Goal: Information Seeking & Learning: Find specific page/section

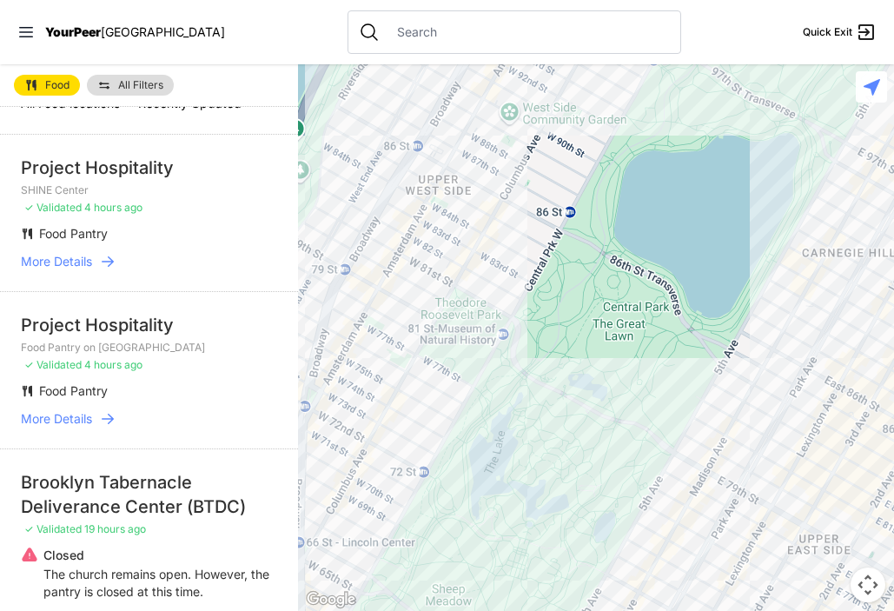
scroll to position [30, 0]
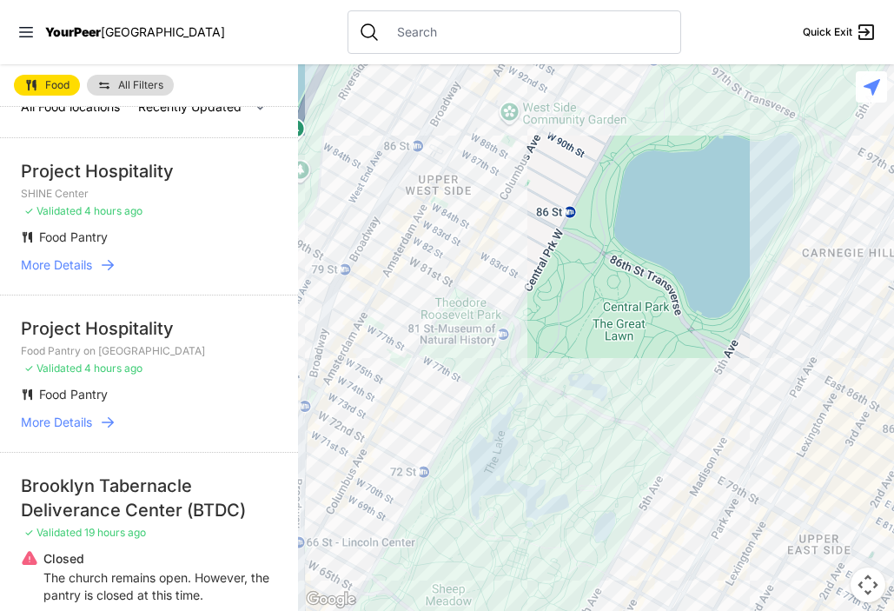
click at [76, 266] on span "More Details" at bounding box center [56, 264] width 71 height 17
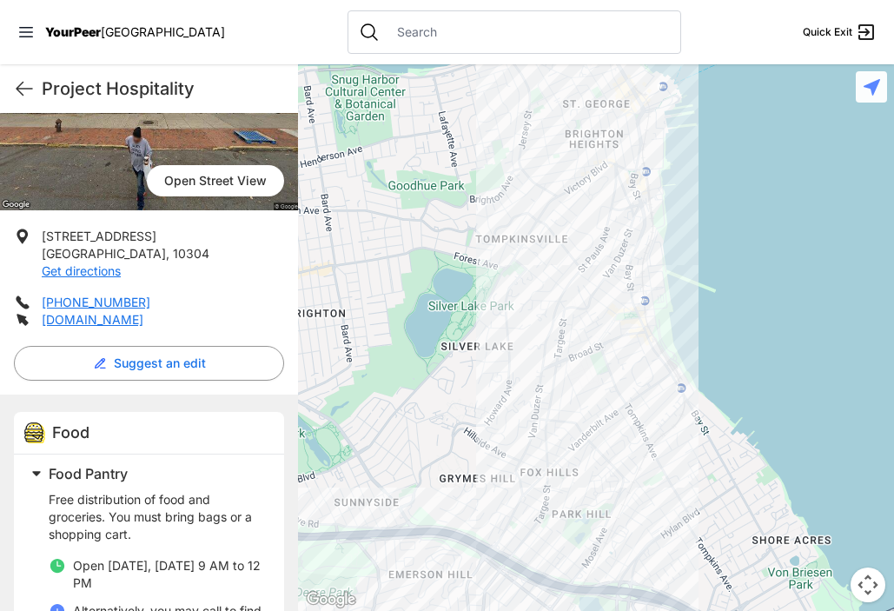
scroll to position [154, 0]
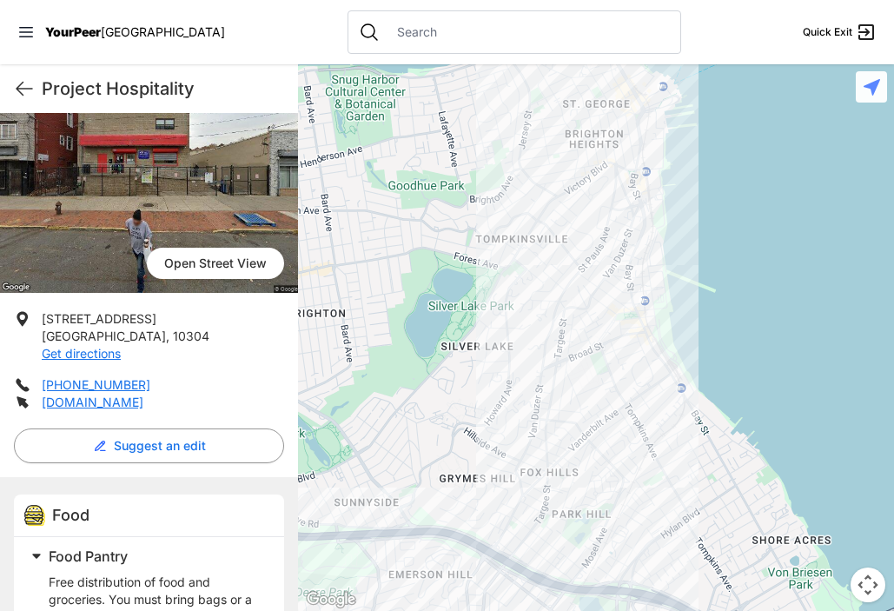
click at [29, 100] on div "Project Hospitality Quick Exit" at bounding box center [149, 88] width 298 height 49
click at [29, 83] on icon at bounding box center [24, 88] width 21 height 21
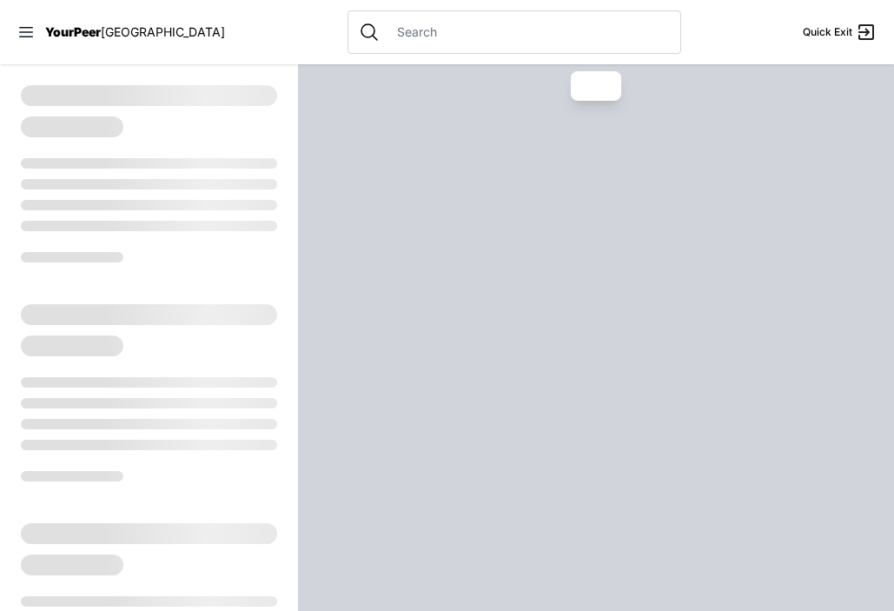
select select "recentlyUpdated"
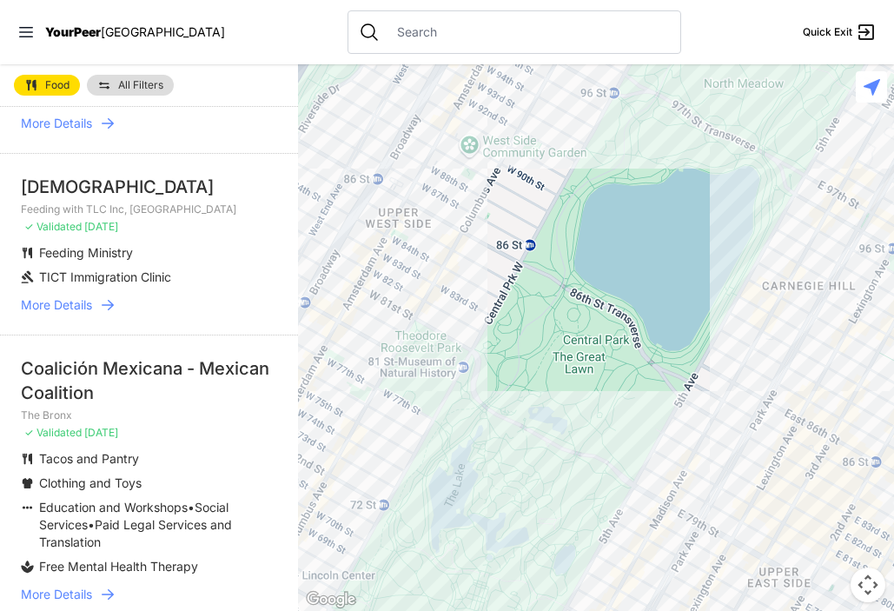
scroll to position [926, 0]
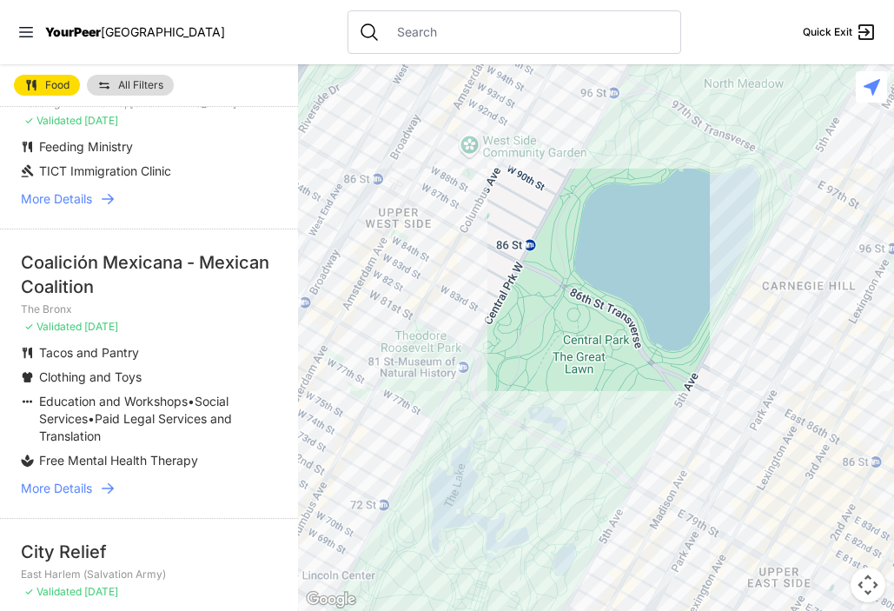
click at [184, 309] on p "The Bronx" at bounding box center [149, 309] width 256 height 14
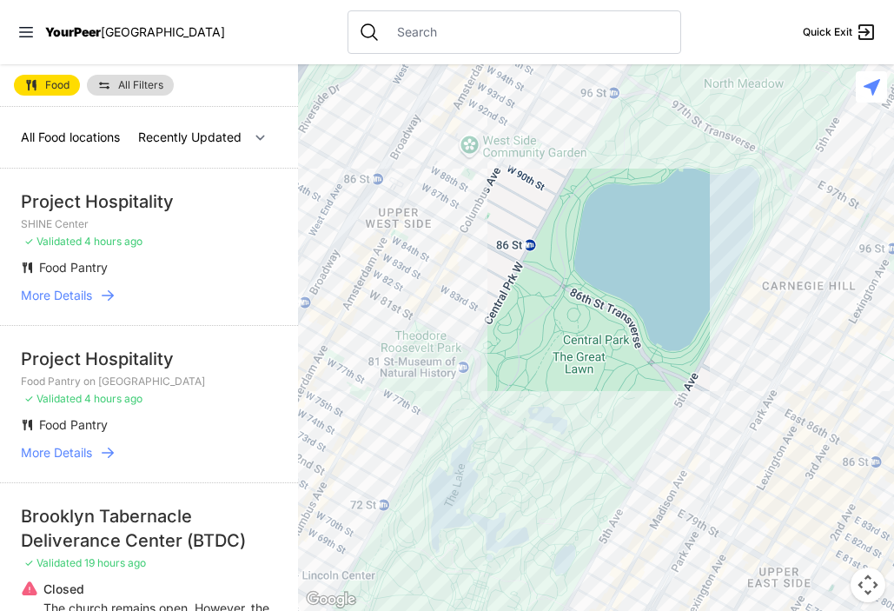
click at [99, 290] on icon at bounding box center [107, 295] width 17 height 17
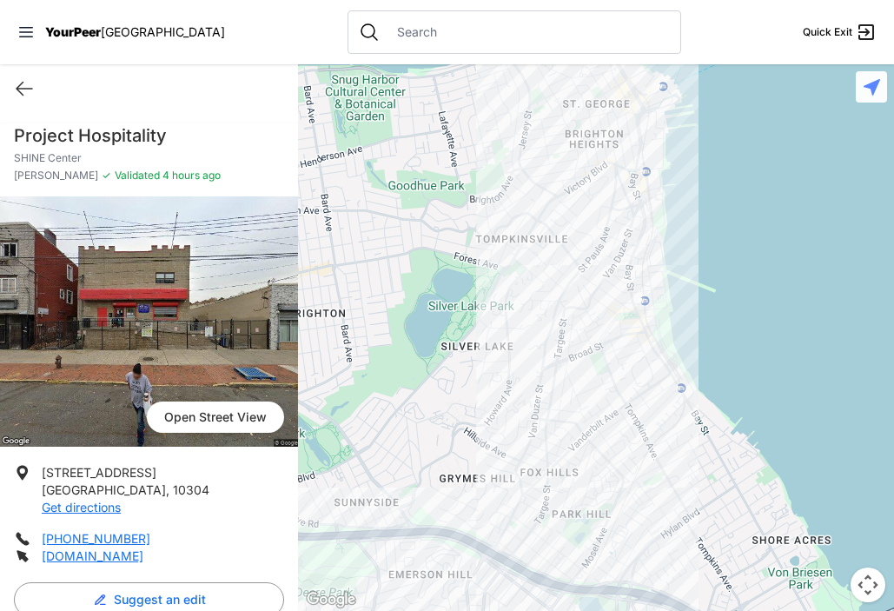
click at [12, 98] on div "Quick Exit" at bounding box center [149, 88] width 298 height 49
click at [429, 49] on div at bounding box center [515, 31] width 334 height 43
click at [429, 47] on div at bounding box center [515, 31] width 334 height 43
click at [402, 26] on input "text" at bounding box center [528, 31] width 283 height 17
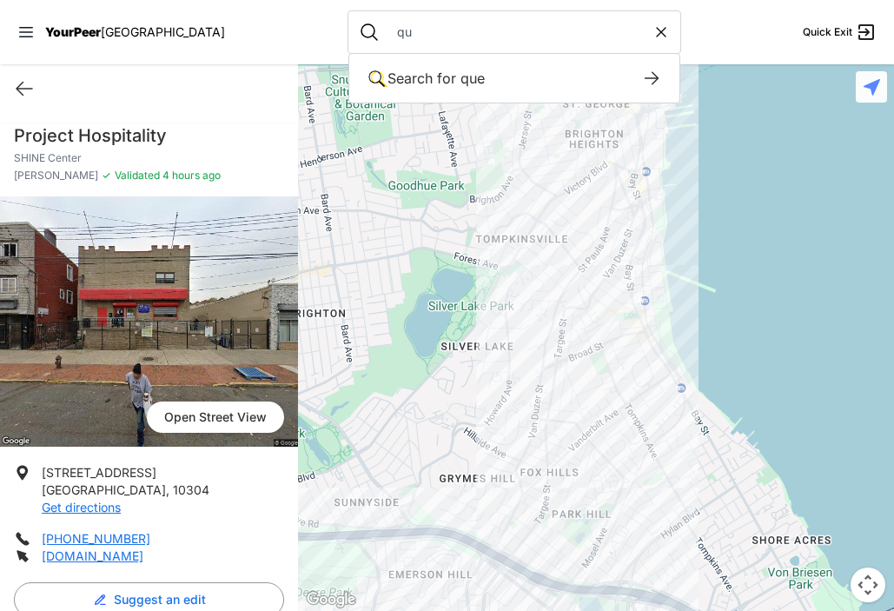
type input "q"
select select "recentlyUpdated"
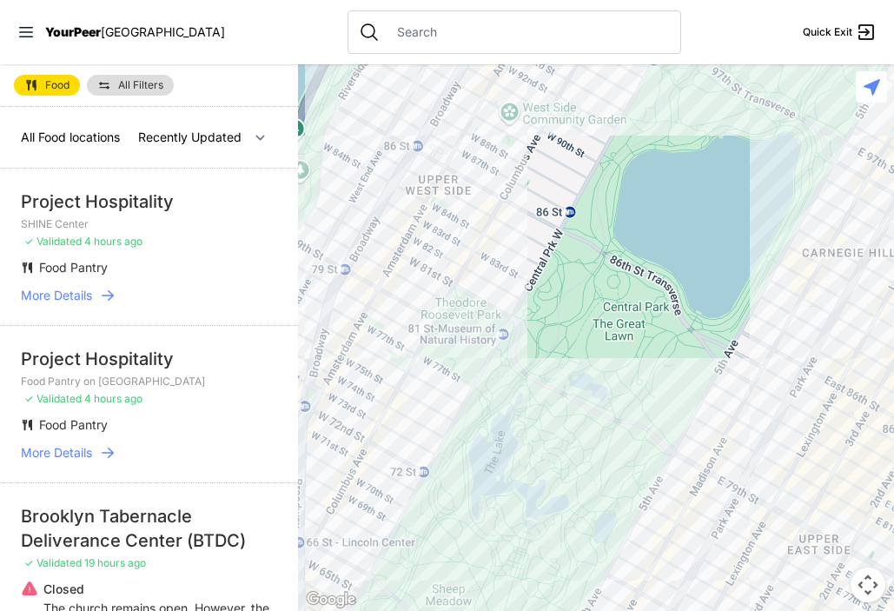
click at [387, 27] on input "text" at bounding box center [528, 31] width 283 height 17
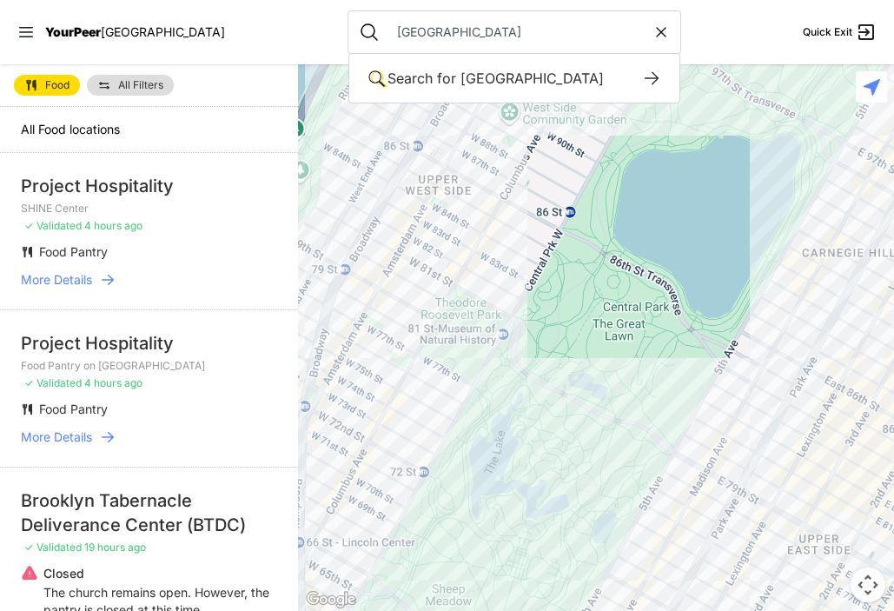
type input "[GEOGRAPHIC_DATA]"
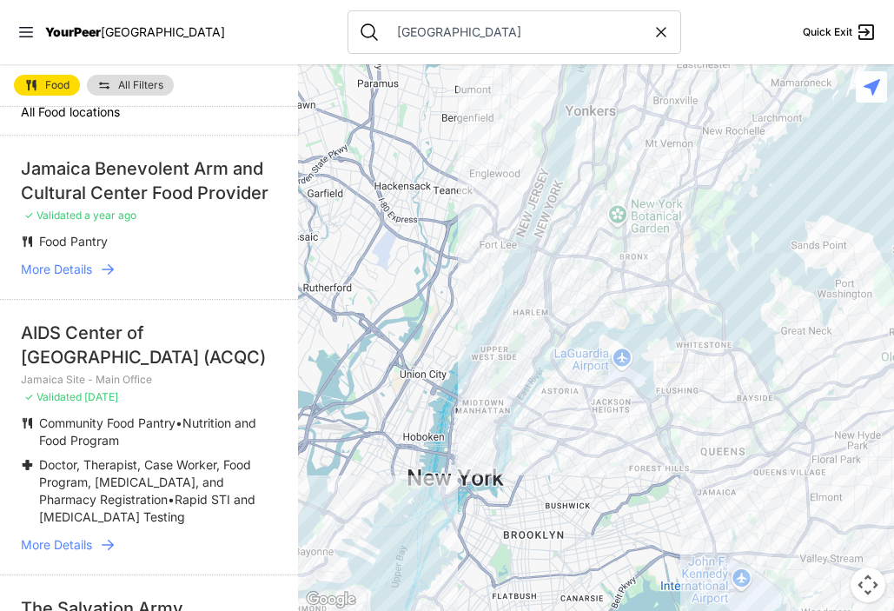
scroll to position [18, 0]
click at [92, 264] on span "More Details" at bounding box center [56, 268] width 71 height 17
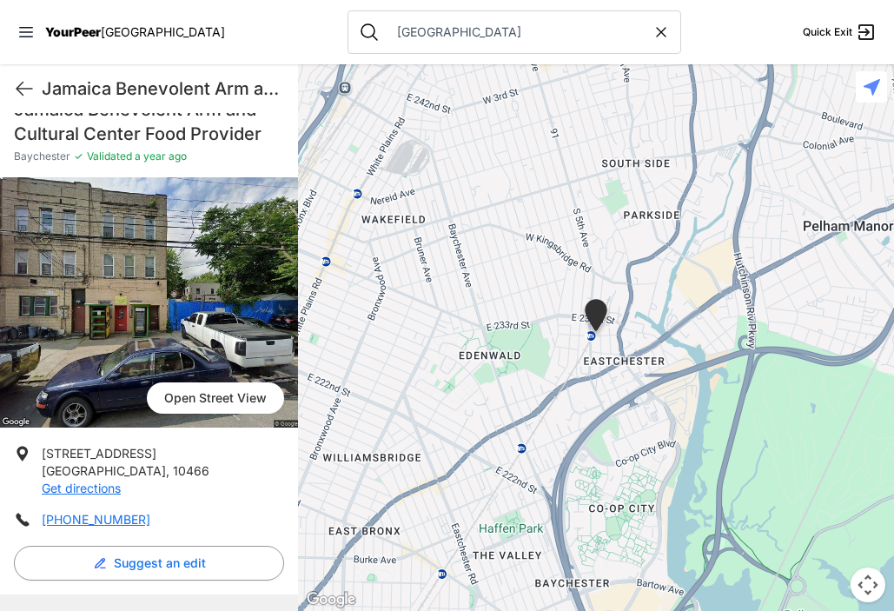
scroll to position [31, 0]
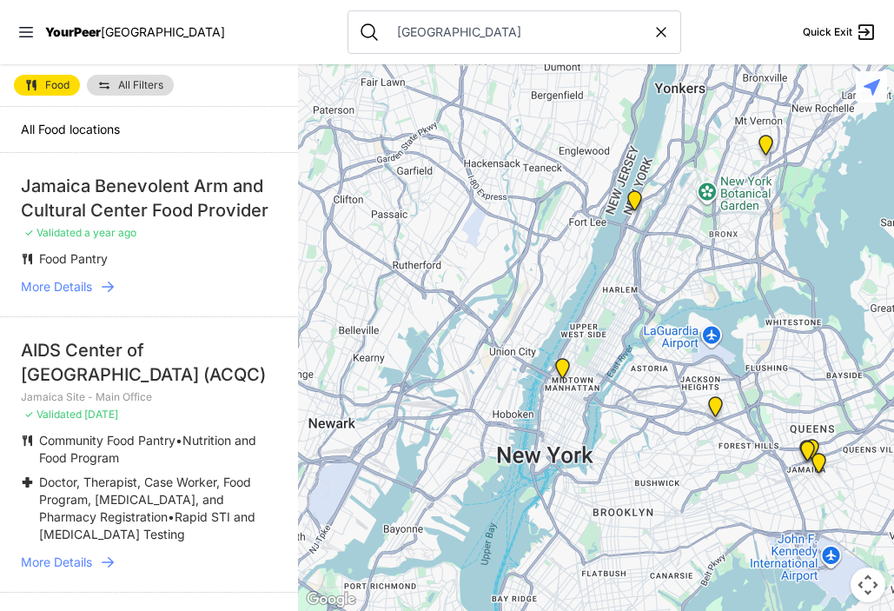
click at [820, 462] on img "South Jamaica" at bounding box center [819, 467] width 22 height 28
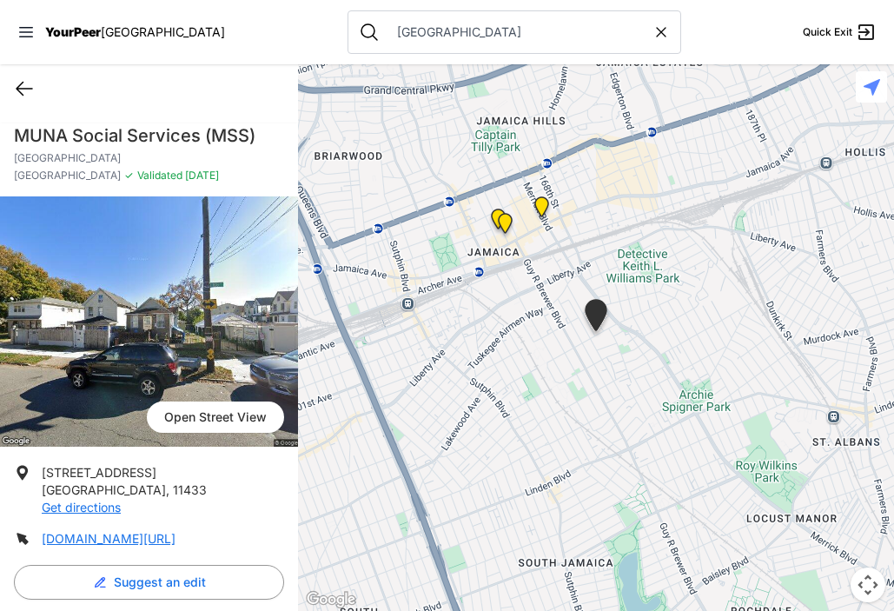
click at [16, 92] on icon at bounding box center [24, 88] width 21 height 21
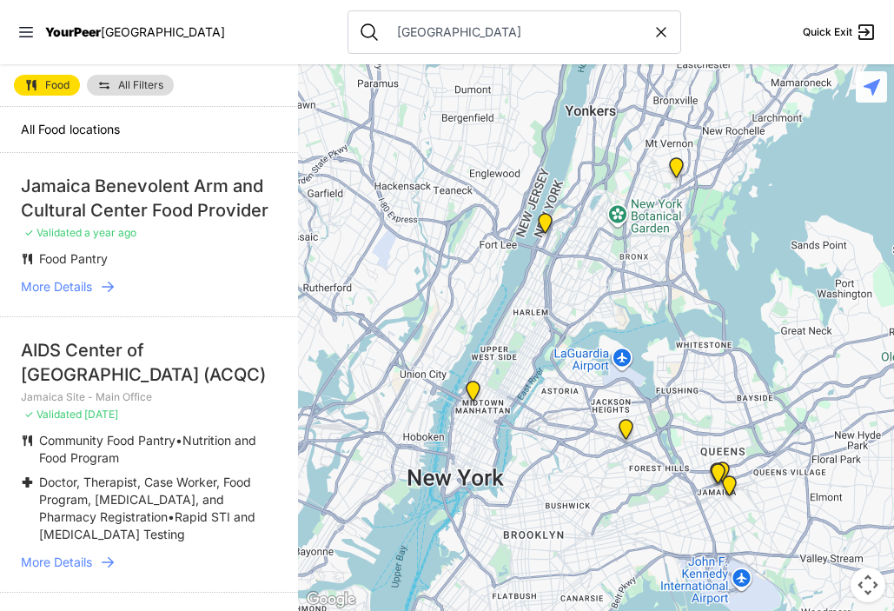
click at [722, 470] on img "Jamaica Site - Main Office" at bounding box center [719, 477] width 22 height 28
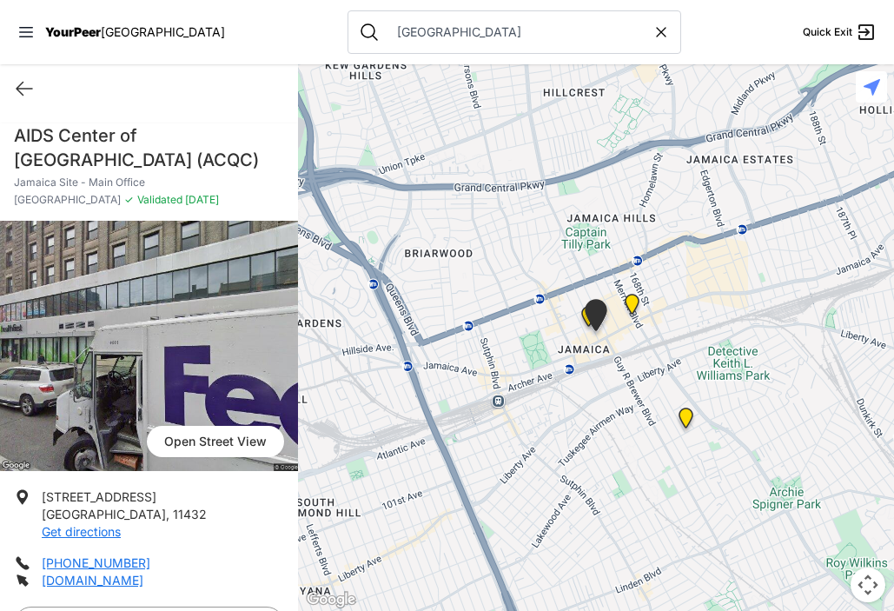
click at [23, 76] on div "Quick Exit" at bounding box center [149, 88] width 298 height 49
click at [23, 90] on icon at bounding box center [24, 88] width 21 height 21
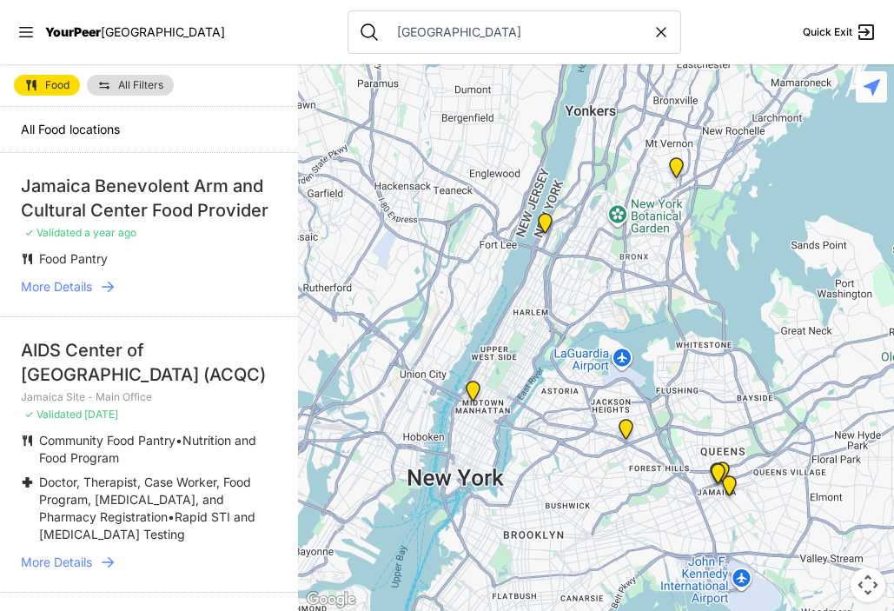
click at [728, 467] on img "Jamaica Site - Main Office" at bounding box center [719, 477] width 22 height 28
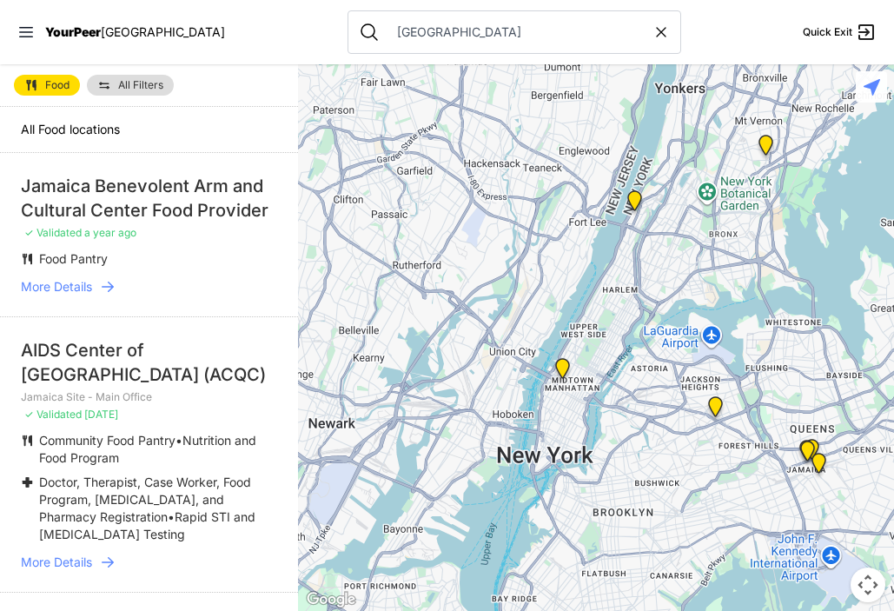
click at [808, 442] on img "Jamaica Site - Main Office" at bounding box center [808, 455] width 22 height 28
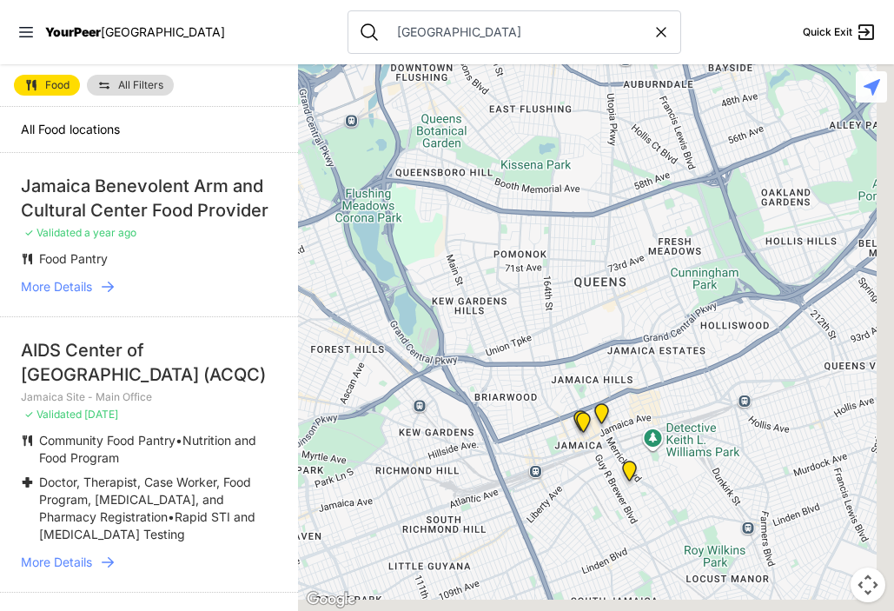
drag, startPoint x: 745, startPoint y: 449, endPoint x: 563, endPoint y: 382, distance: 193.3
click at [563, 382] on div at bounding box center [596, 337] width 596 height 547
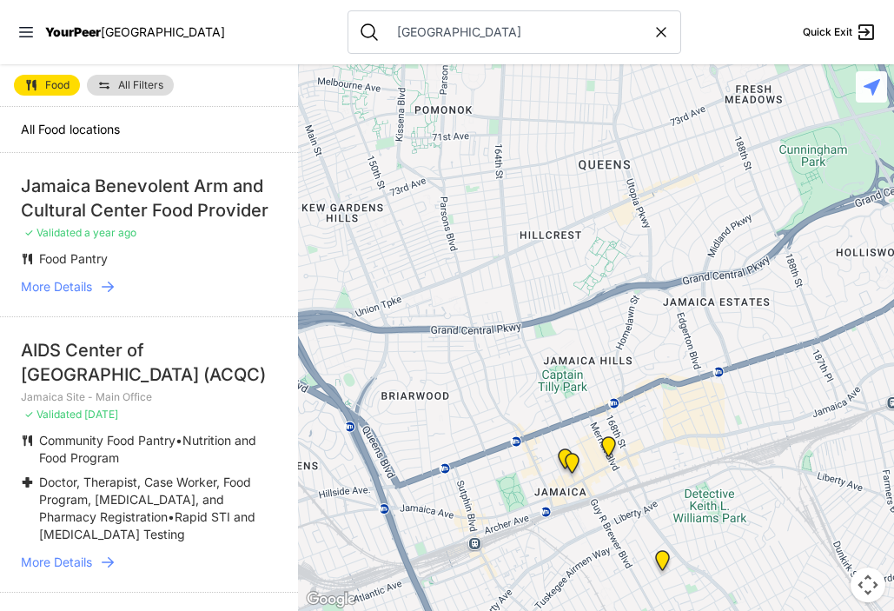
click at [562, 455] on img "Jamaica Site - Main Office" at bounding box center [573, 467] width 22 height 28
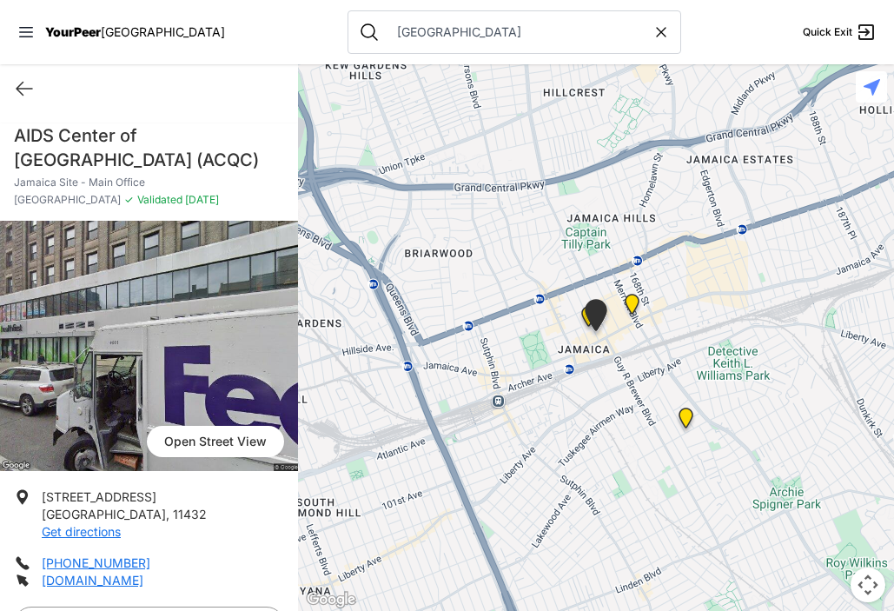
click at [588, 320] on img "Jamaica Site - Main Office" at bounding box center [597, 318] width 30 height 39
click at [585, 316] on img "Jamaica Site - Main Office" at bounding box center [597, 318] width 30 height 39
click at [584, 313] on img "Jamaica Site - Main Office" at bounding box center [597, 318] width 30 height 39
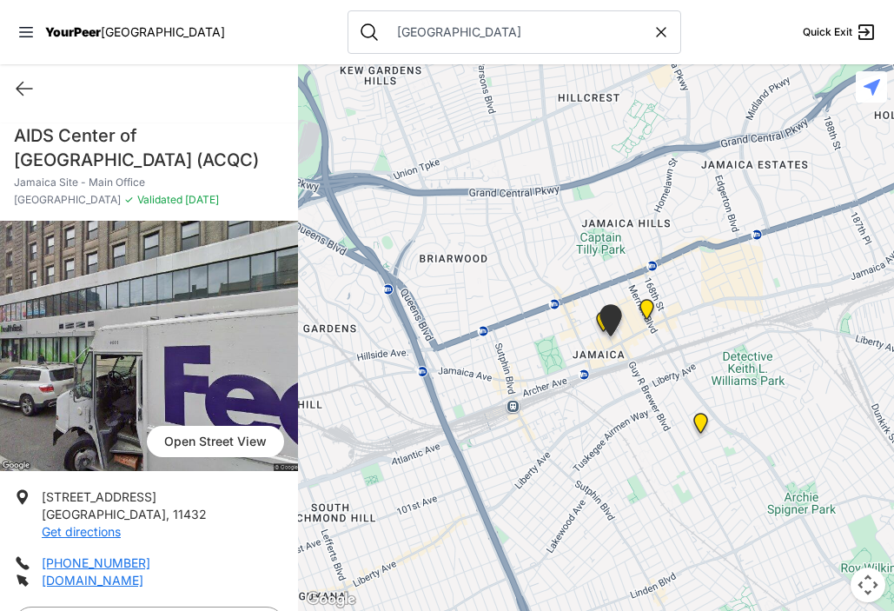
drag, startPoint x: 598, startPoint y: 314, endPoint x: 615, endPoint y: 319, distance: 18.1
click at [615, 319] on img "Jamaica Site - Main Office" at bounding box center [611, 323] width 30 height 39
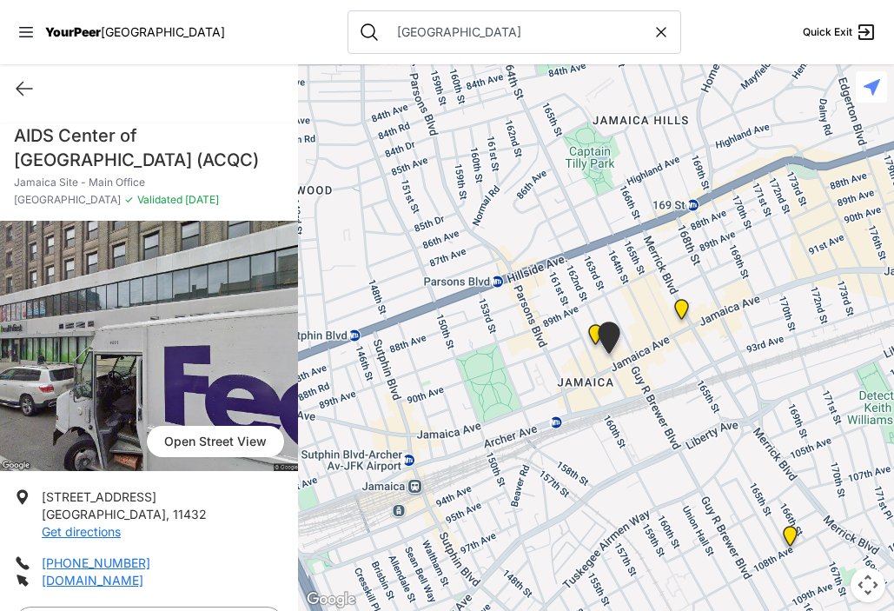
click at [588, 332] on img "Jamaica Citadel Corps" at bounding box center [596, 338] width 22 height 28
click at [592, 333] on img "Jamaica Citadel Corps" at bounding box center [596, 338] width 22 height 28
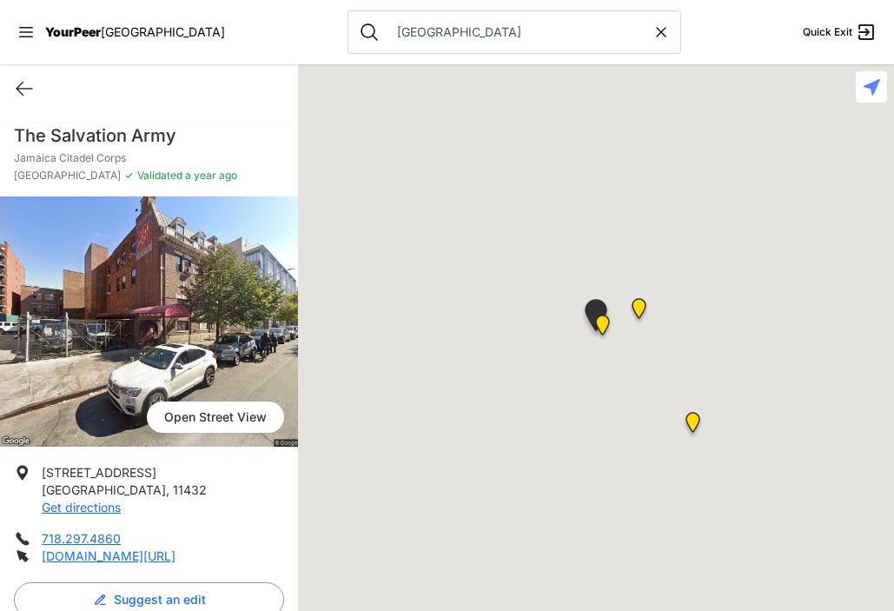
click at [599, 325] on img "Jamaica Site - Main Office" at bounding box center [603, 329] width 22 height 28
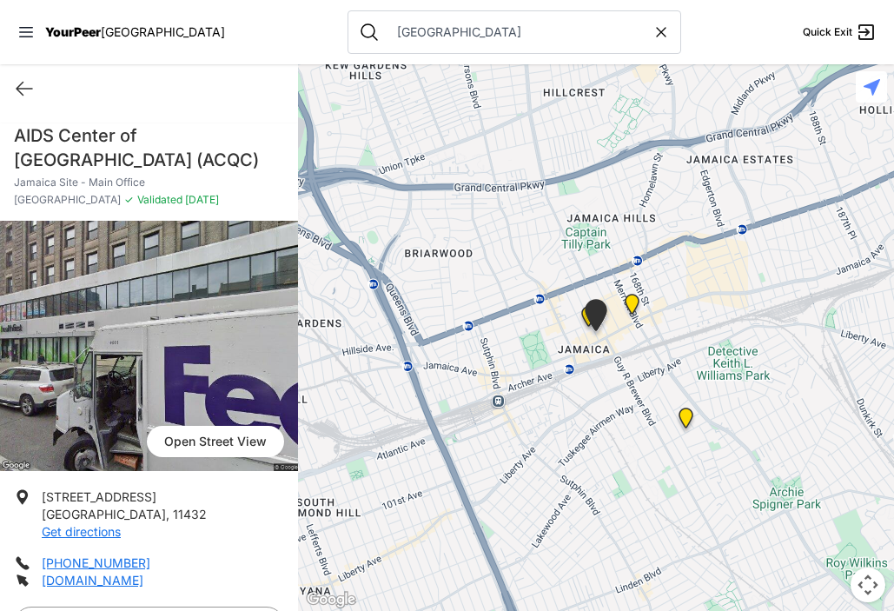
click at [584, 317] on img "Jamaica Site - Main Office" at bounding box center [597, 318] width 30 height 39
click at [584, 311] on img "Jamaica Site - Main Office" at bounding box center [597, 318] width 30 height 39
click at [588, 316] on img "Jamaica Site - Main Office" at bounding box center [597, 318] width 30 height 39
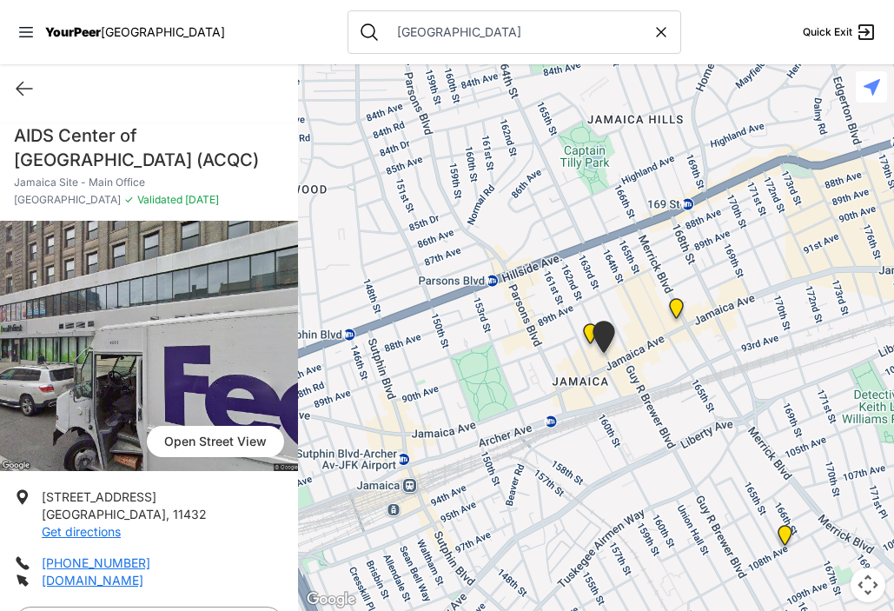
click at [590, 333] on img "Jamaica Site - Main Office" at bounding box center [604, 340] width 30 height 39
click at [587, 330] on img "Jamaica Citadel Corps" at bounding box center [591, 337] width 22 height 28
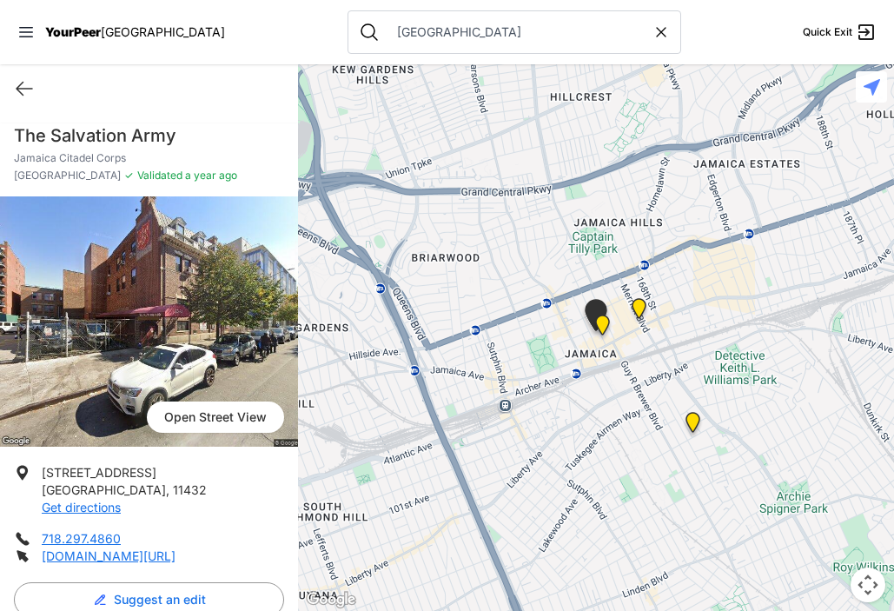
click at [694, 428] on img "South Jamaica" at bounding box center [693, 426] width 22 height 28
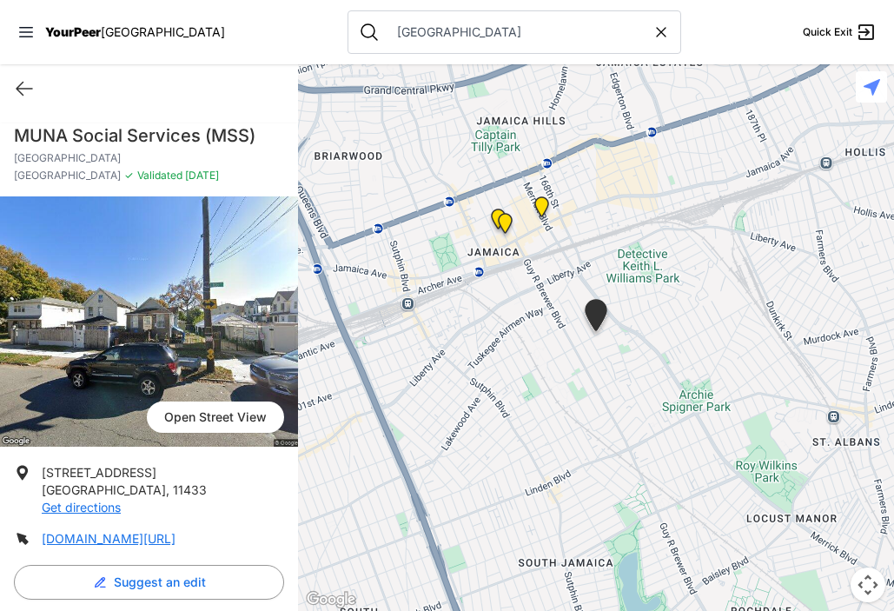
click at [545, 205] on img "Jamaica DYCD Youth Drop-in Center - Safe Space (grey door between Tabernacle of…" at bounding box center [542, 210] width 22 height 28
